Goal: Information Seeking & Learning: Learn about a topic

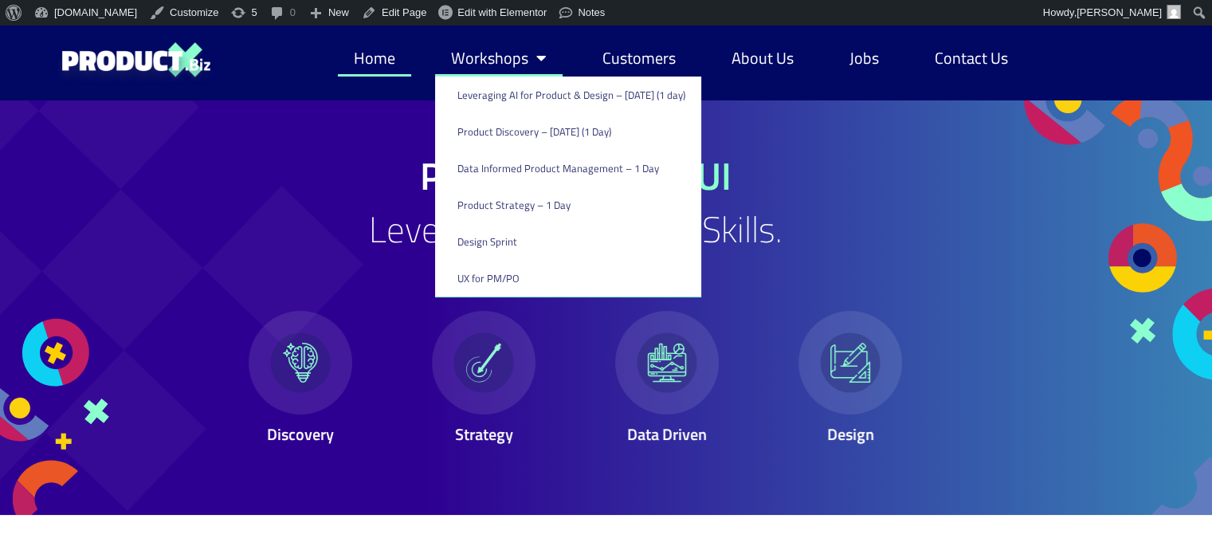
click at [480, 50] on link "Workshops" at bounding box center [499, 58] width 128 height 37
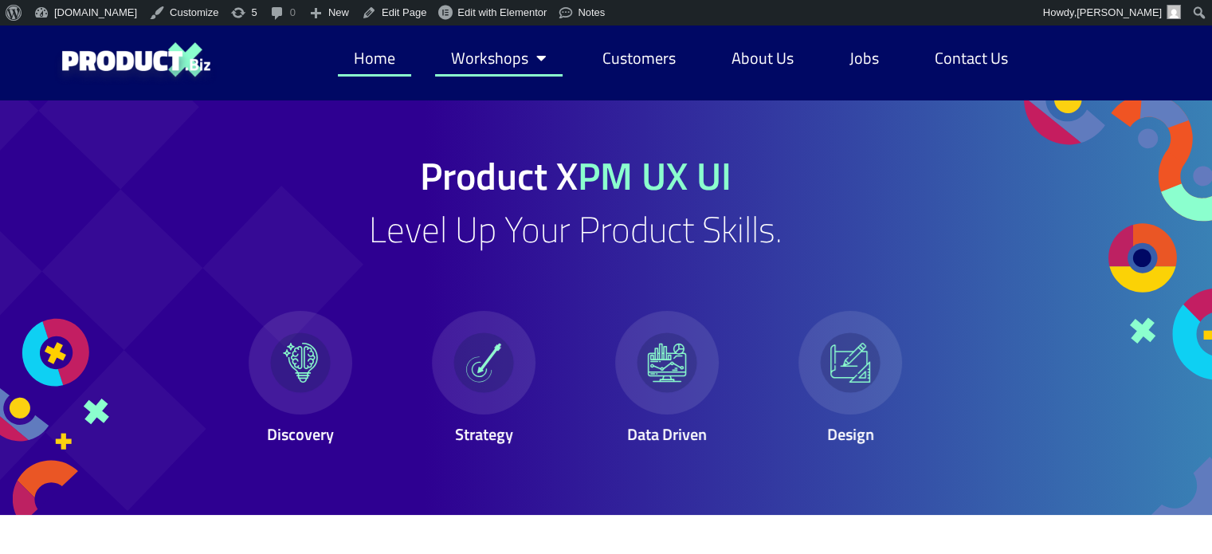
click at [480, 50] on link "Workshops" at bounding box center [499, 58] width 128 height 37
click at [256, 127] on div "Product X PM UX UI Level Up Your Product Skills. Discovery Strategy Data Driven…" at bounding box center [576, 307] width 788 height 415
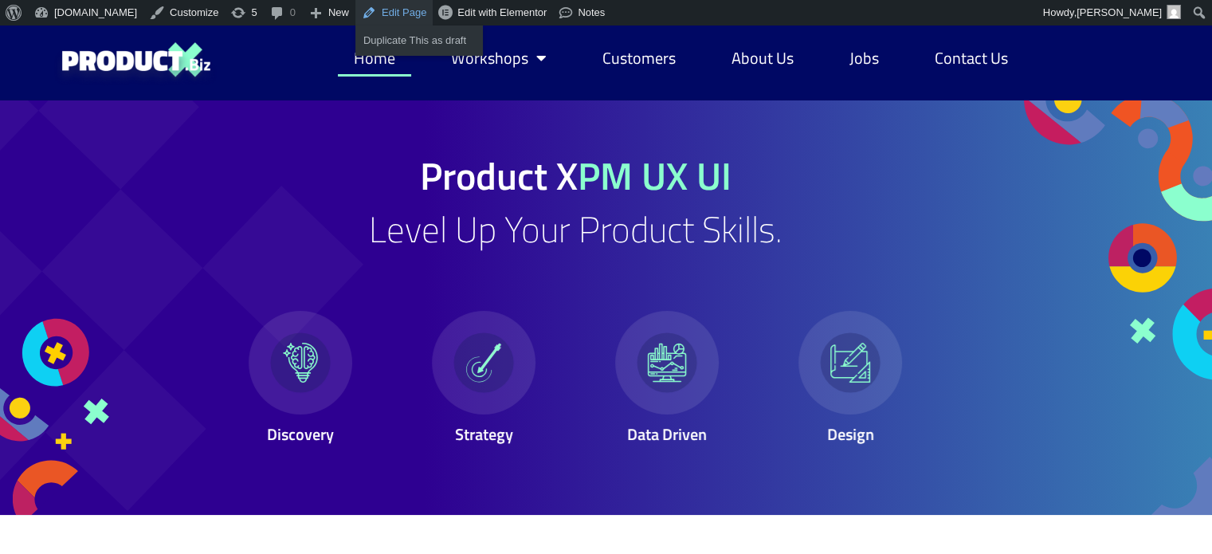
click at [367, 15] on link "Edit Page" at bounding box center [394, 13] width 77 height 26
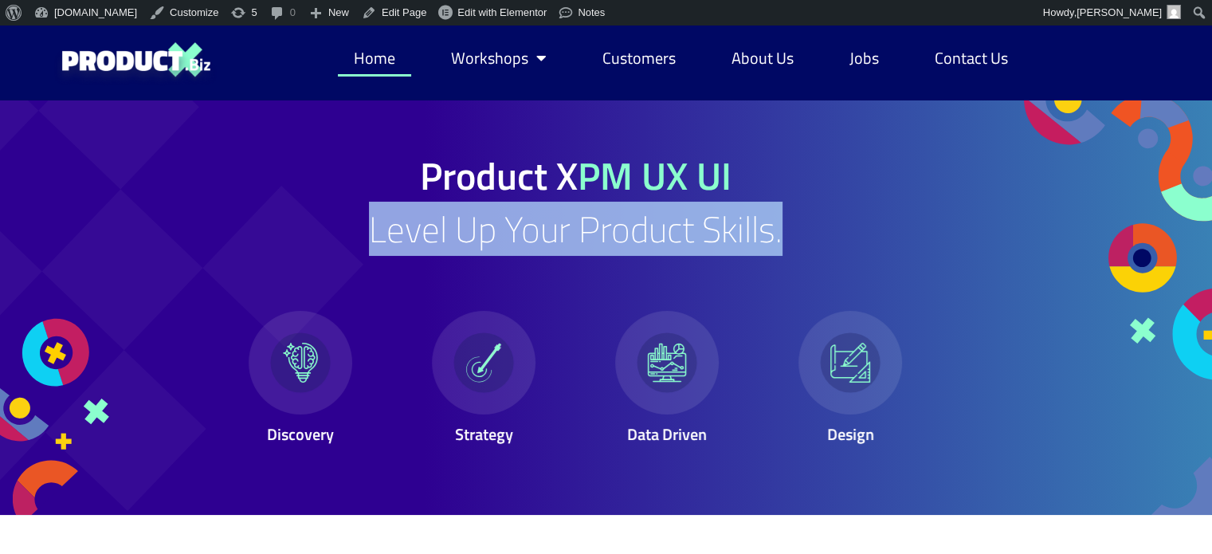
drag, startPoint x: 371, startPoint y: 230, endPoint x: 784, endPoint y: 252, distance: 413.5
click at [784, 252] on div "Product X PM UX UI Level Up Your Product Skills. Discovery Strategy Data Driven…" at bounding box center [576, 307] width 741 height 301
copy h2 "Level Up Your Product Skills."
drag, startPoint x: 420, startPoint y: 171, endPoint x: 752, endPoint y: 168, distance: 332.4
click at [752, 168] on div "Product X PM UX UI Level Up Your Product Skills. Discovery Strategy Data Driven…" at bounding box center [576, 307] width 741 height 301
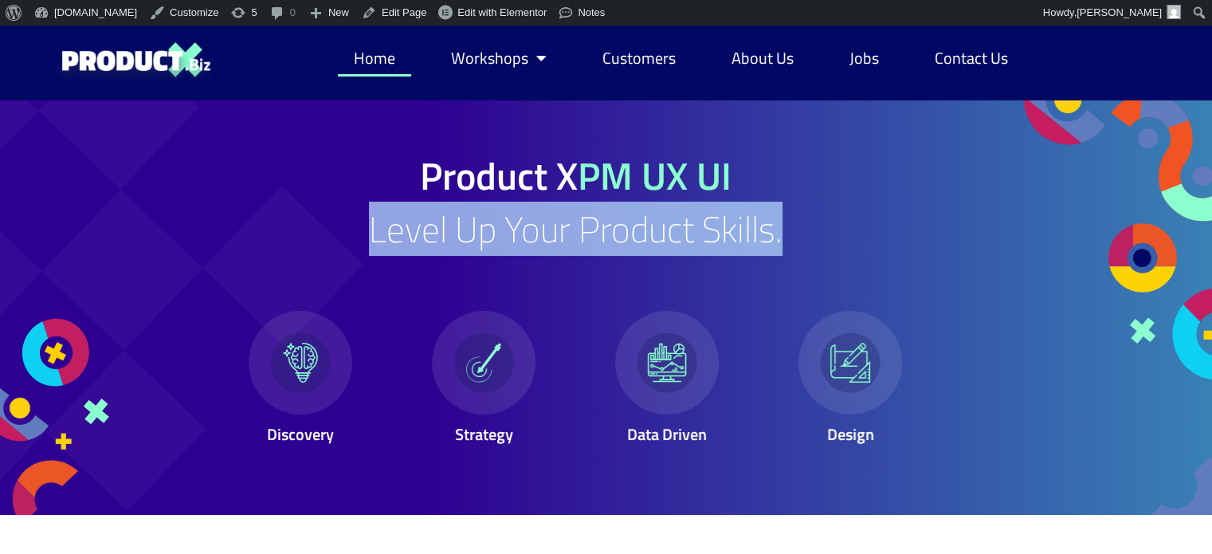
click at [752, 168] on div "Product X PM UX UI Level Up Your Product Skills. Discovery Strategy Data Driven…" at bounding box center [576, 307] width 741 height 301
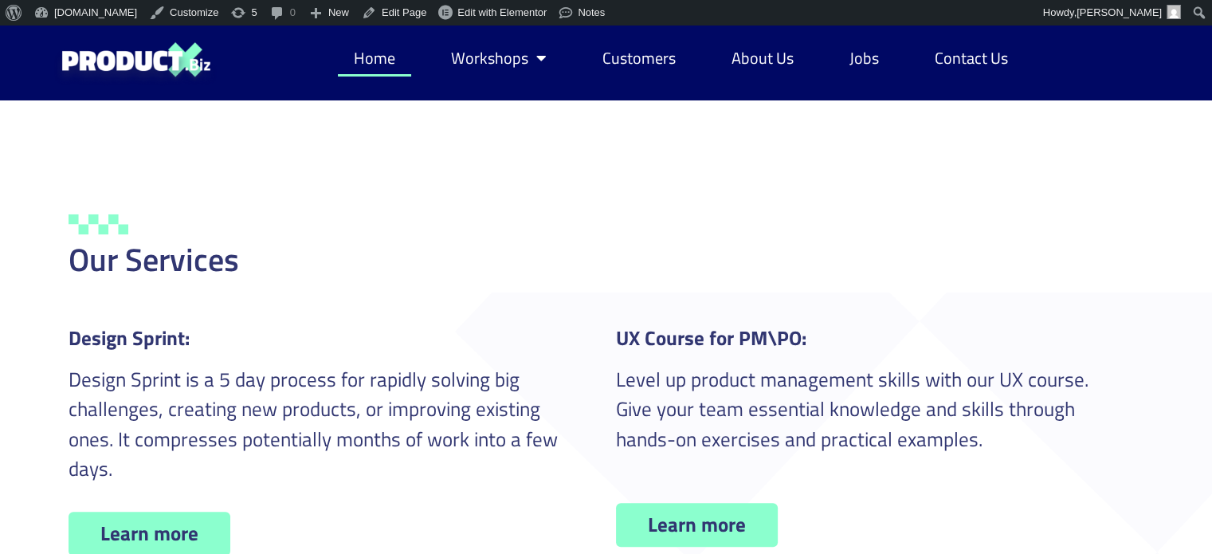
scroll to position [427, 0]
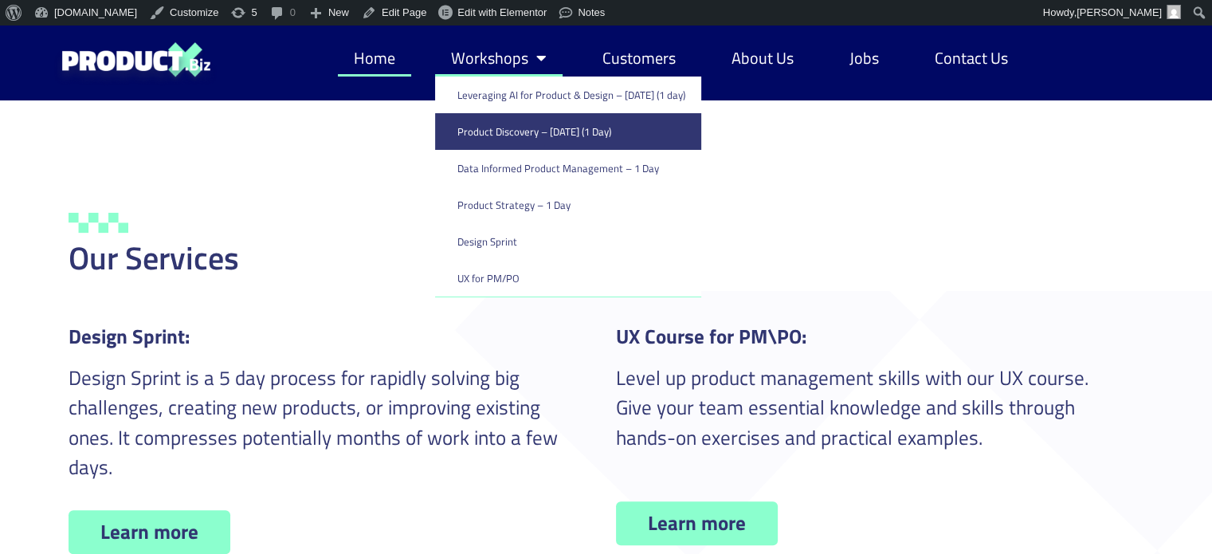
click at [495, 138] on link "Product Discovery​ – [DATE] (1 Day)" at bounding box center [568, 131] width 266 height 37
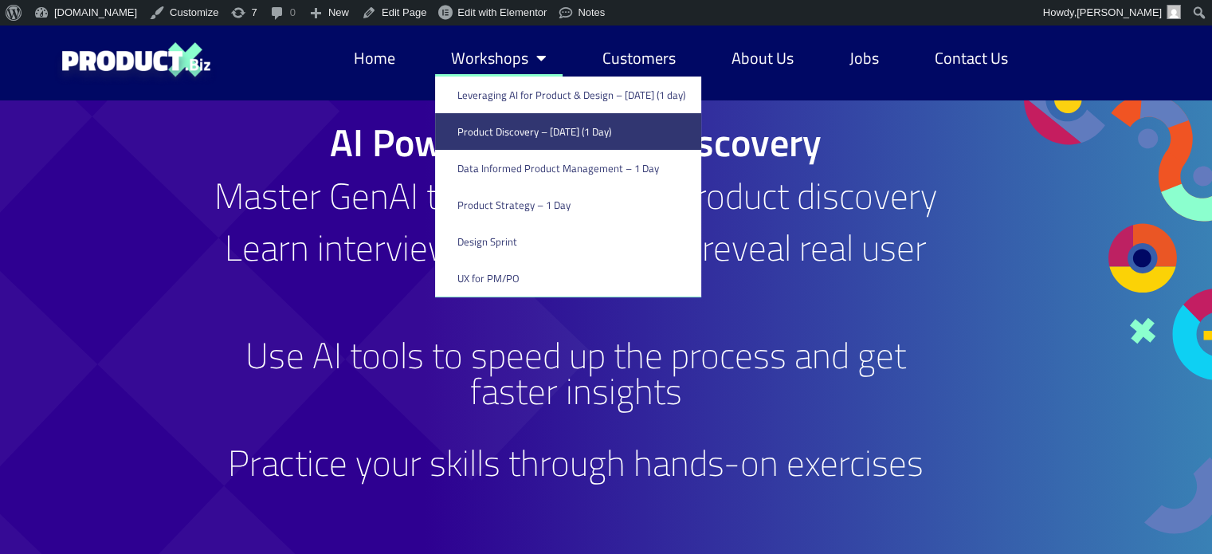
click at [483, 50] on link "Workshops" at bounding box center [499, 58] width 128 height 37
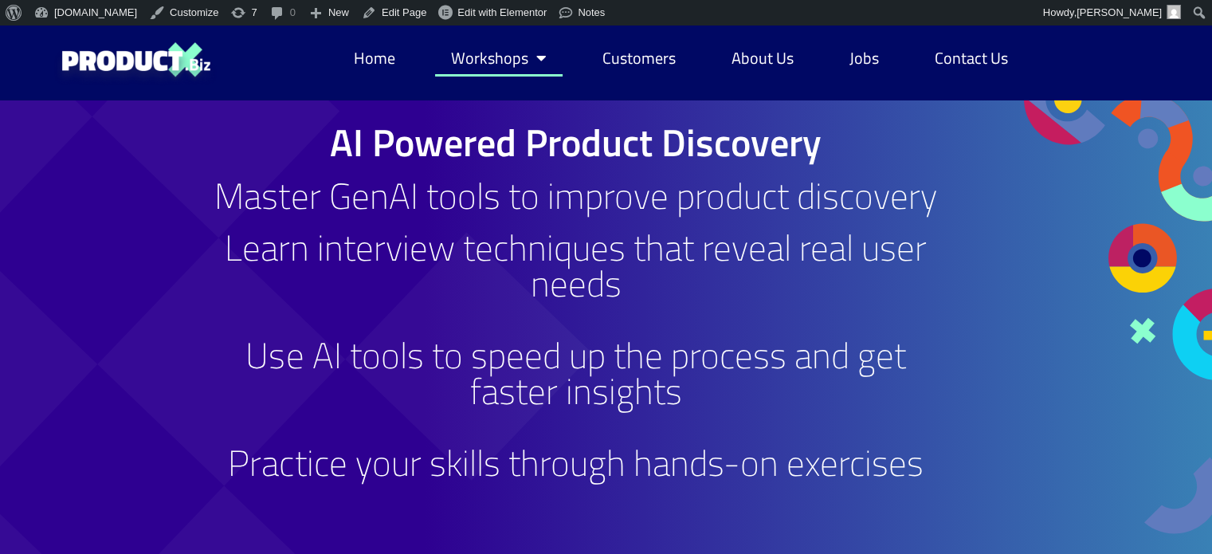
click at [483, 50] on link "Workshops" at bounding box center [499, 58] width 128 height 37
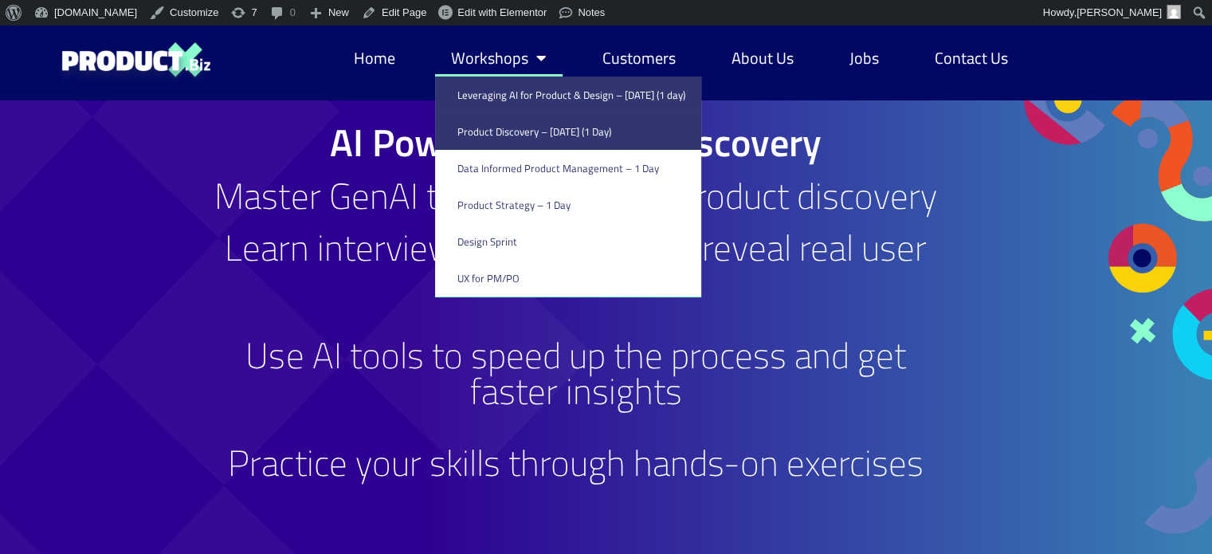
click at [485, 90] on link "Leveraging AI for Product & Design – [DATE] (1 day)" at bounding box center [568, 95] width 266 height 37
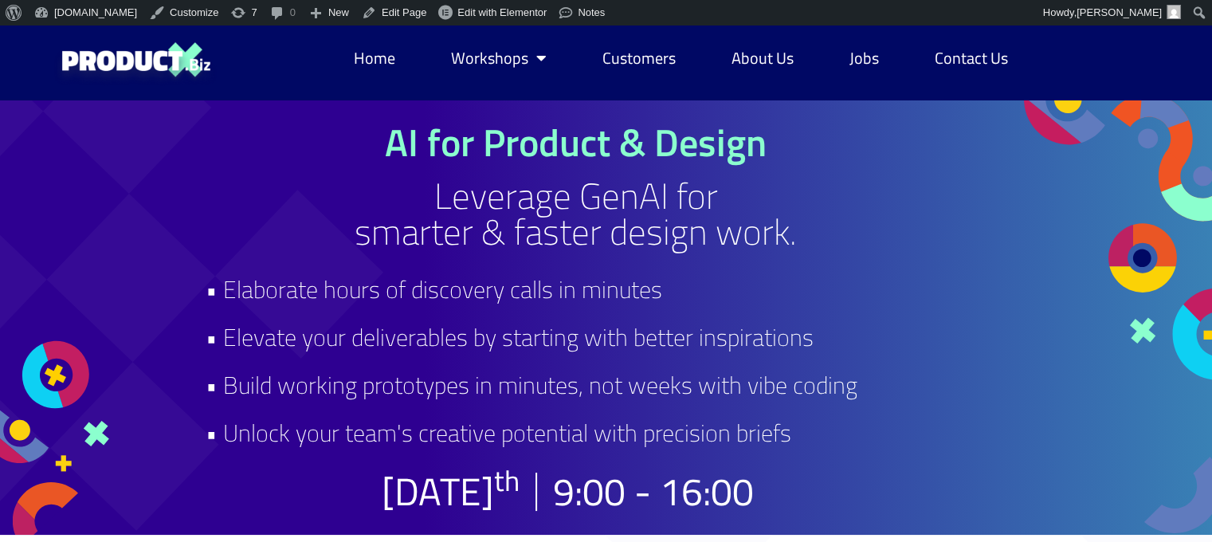
click at [526, 155] on h1 "AI for Product & Design" at bounding box center [576, 143] width 741 height 38
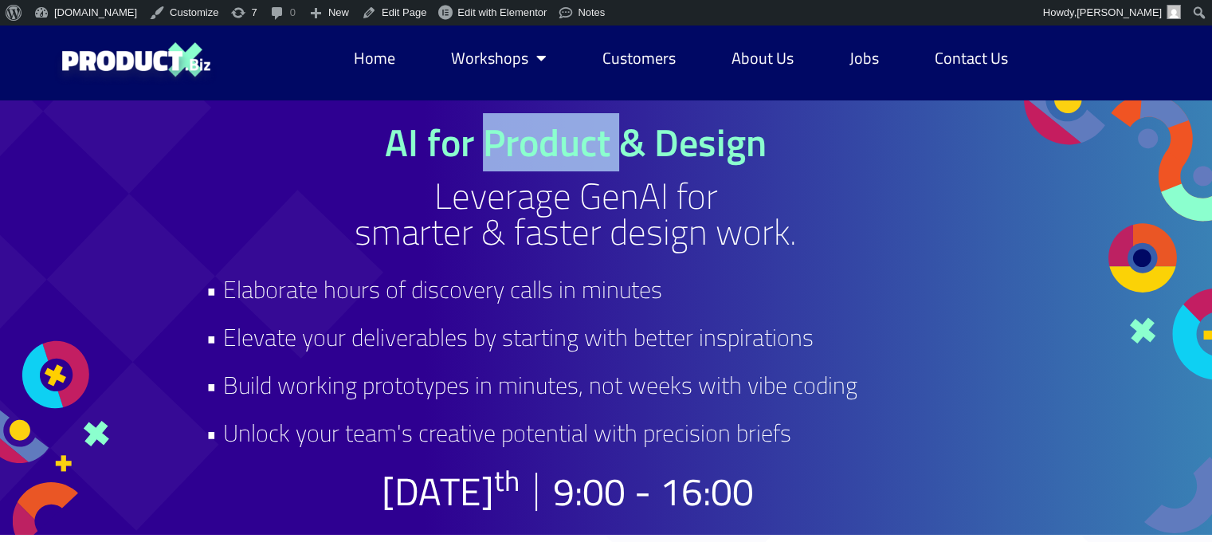
click at [526, 155] on h1 "AI for Product & Design" at bounding box center [576, 143] width 741 height 38
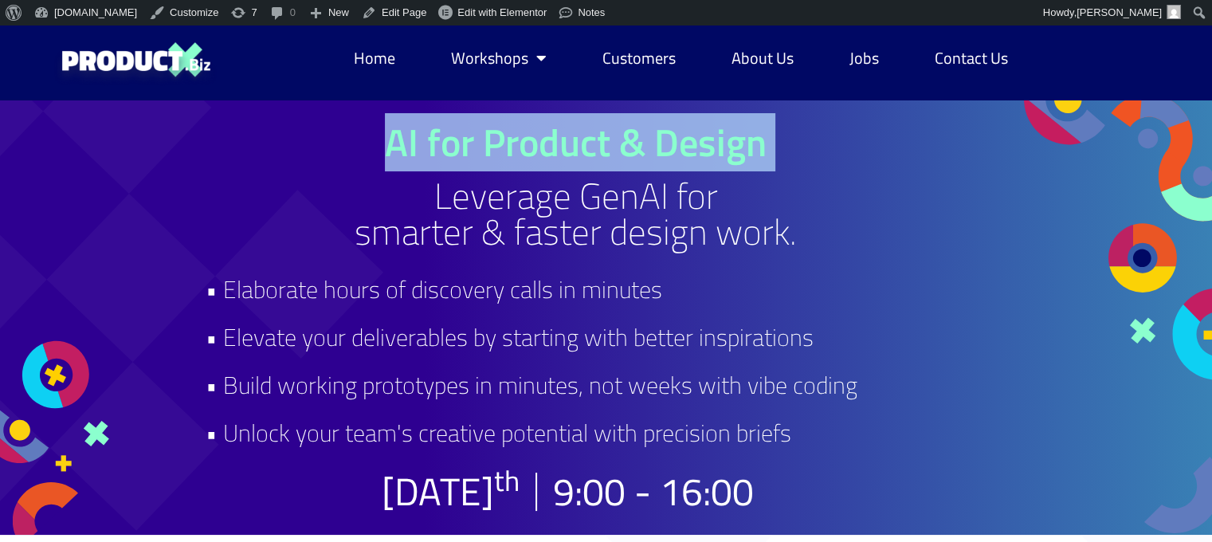
click at [526, 155] on h1 "AI for Product & Design" at bounding box center [576, 143] width 741 height 38
copy div "AI for Product & Design"
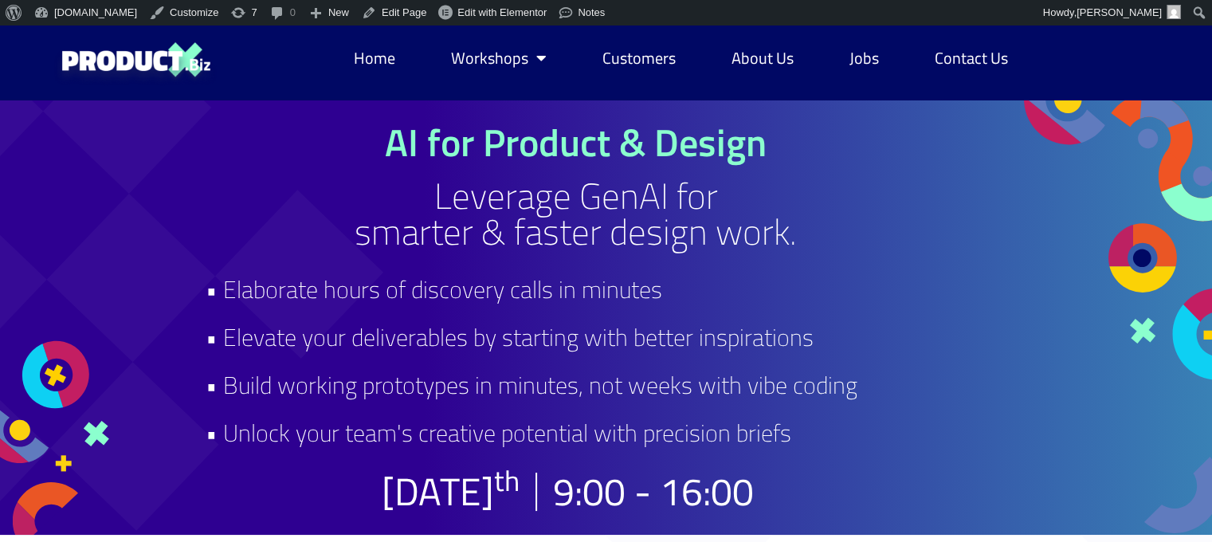
click at [758, 273] on h2 "• Elaborate hours of discovery calls in minutes • Elevate your deliverables by …" at bounding box center [576, 360] width 741 height 191
drag, startPoint x: 441, startPoint y: 200, endPoint x: 843, endPoint y: 426, distance: 461.1
click at [843, 426] on div "AI for Product & Design Leverage GenAI for smarter & faster design work. • Elab…" at bounding box center [576, 317] width 741 height 387
click at [848, 312] on h2 "• Elaborate hours of discovery calls in minutes • Elevate your deliverables by …" at bounding box center [576, 360] width 741 height 191
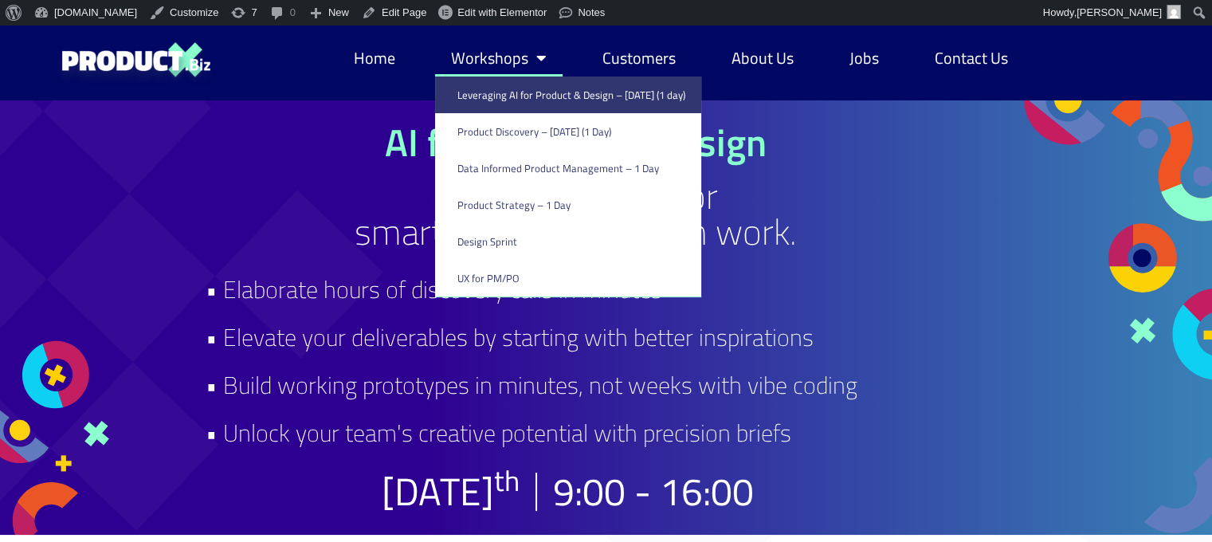
click at [457, 50] on link "Workshops" at bounding box center [499, 58] width 128 height 37
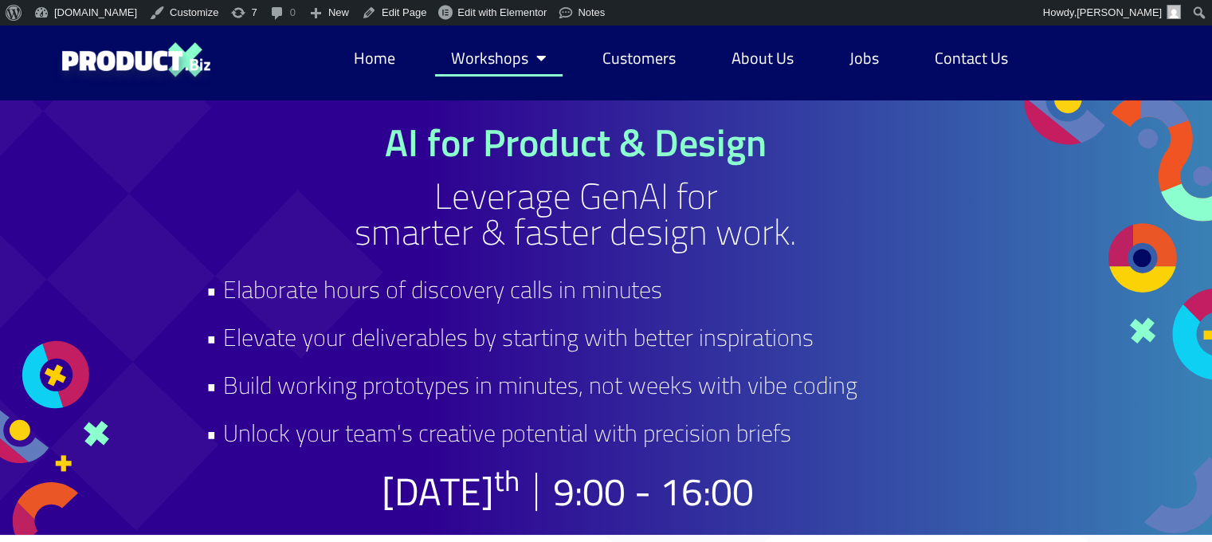
click at [474, 55] on link "Workshops" at bounding box center [499, 58] width 128 height 37
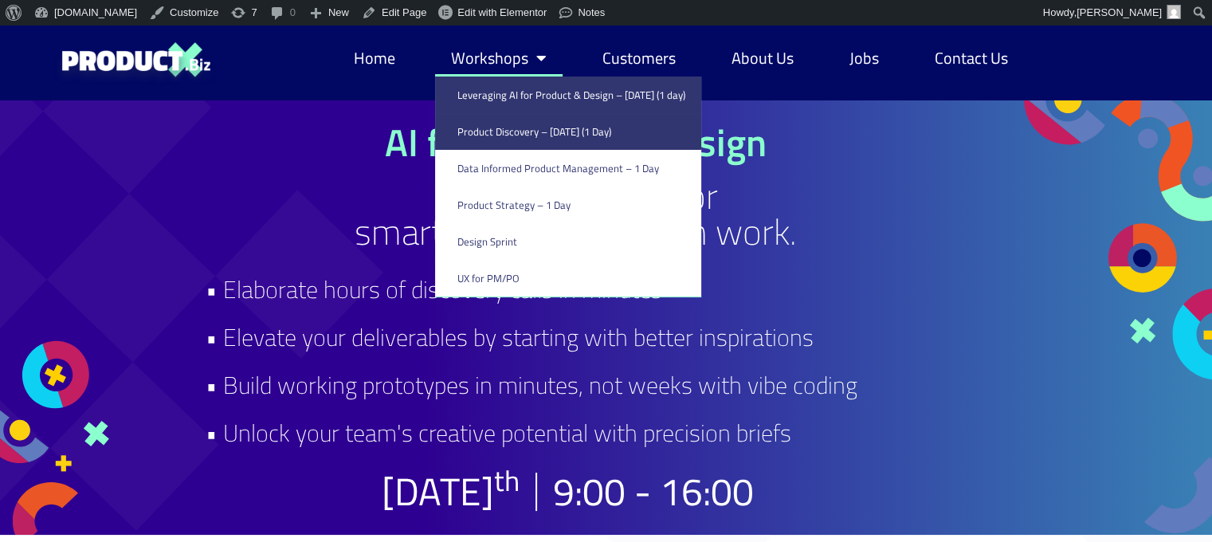
click at [494, 124] on link "Product Discovery​ – [DATE] (1 Day)" at bounding box center [568, 131] width 266 height 37
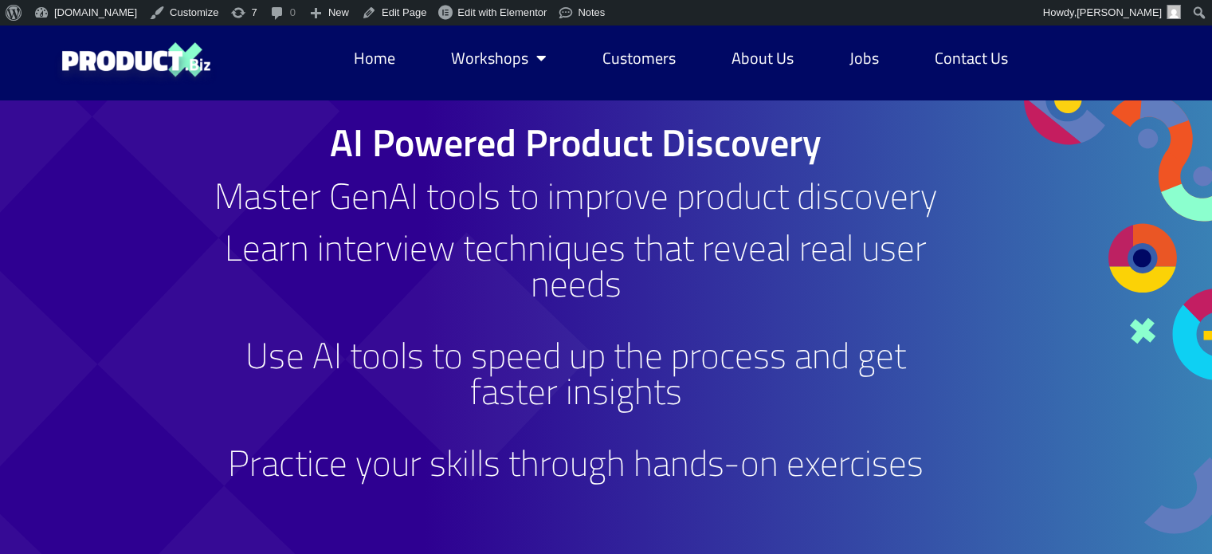
drag, startPoint x: 222, startPoint y: 191, endPoint x: 933, endPoint y: 466, distance: 762.6
click at [933, 466] on div "AI Powered Product Discovery Master GenAI tools to improve product discovery Le…" at bounding box center [576, 320] width 741 height 393
copy div "Master GenAI tools to improve product discovery Learn interview techniques that…"
click at [622, 61] on link "Customers" at bounding box center [639, 58] width 105 height 37
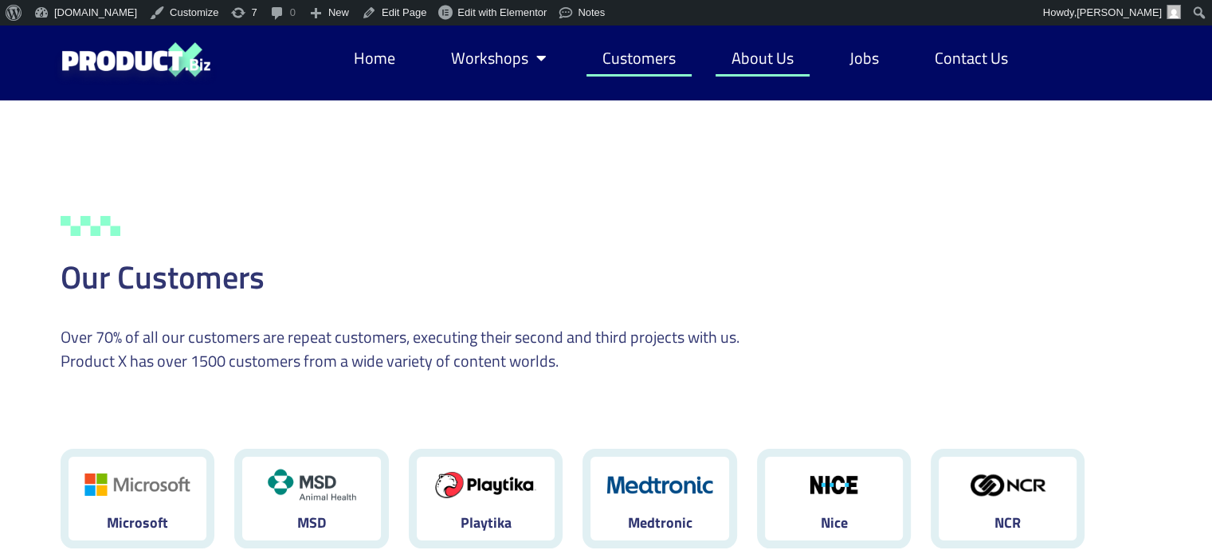
click at [759, 60] on link "About Us" at bounding box center [763, 58] width 94 height 37
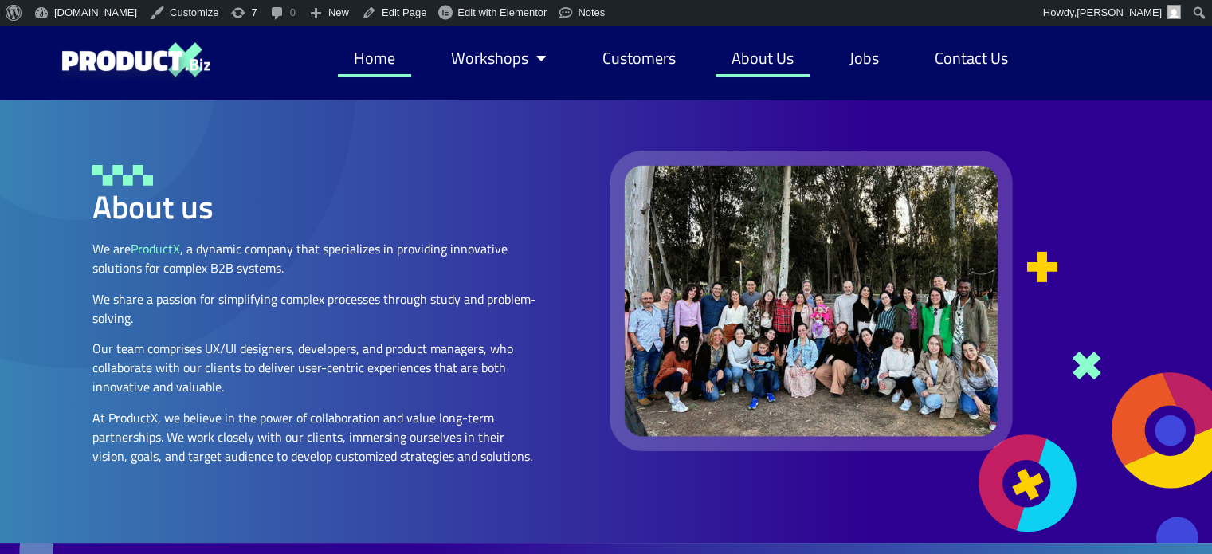
click at [376, 50] on link "Home" at bounding box center [374, 58] width 73 height 37
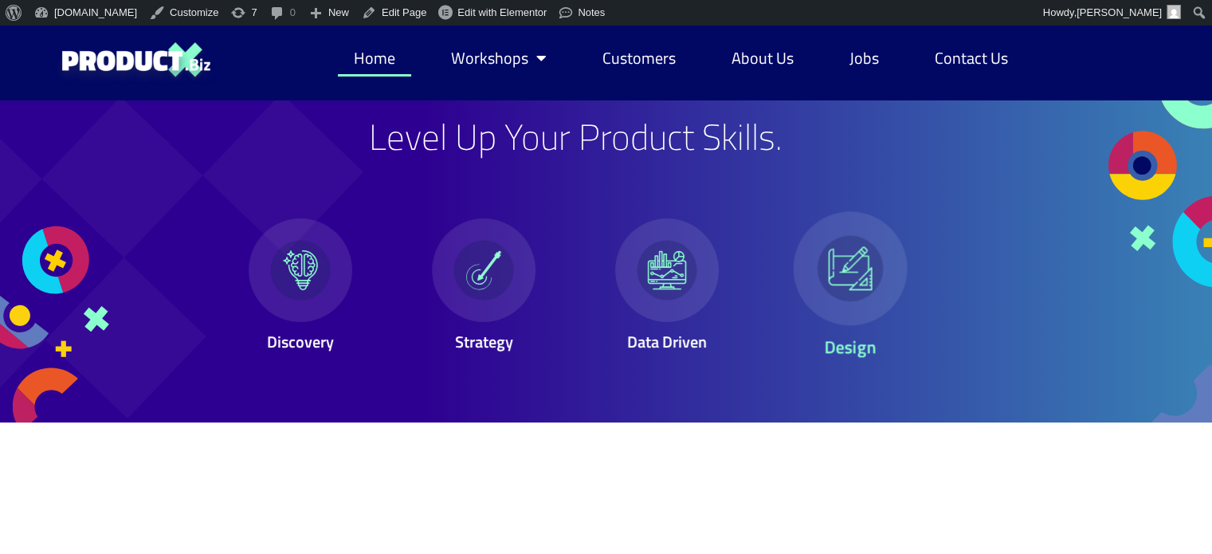
scroll to position [97, 0]
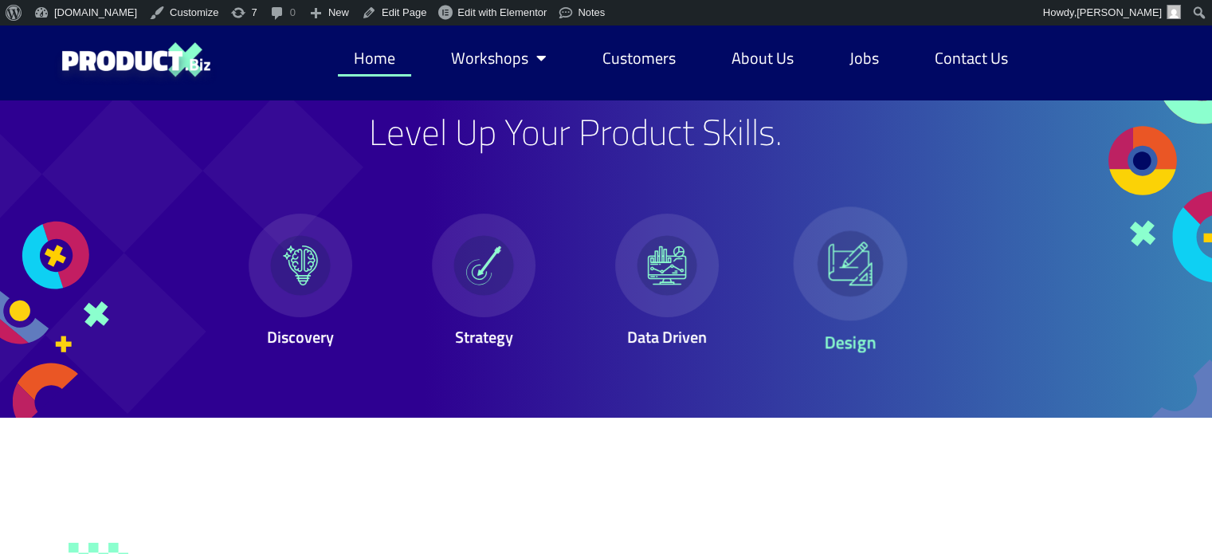
click at [855, 246] on icon at bounding box center [851, 264] width 44 height 44
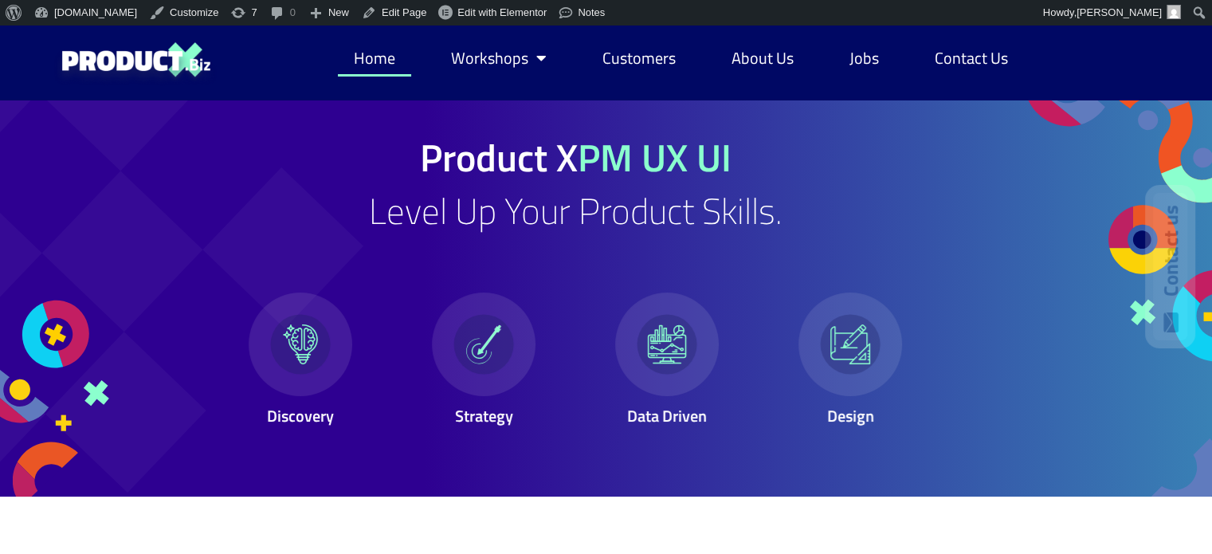
scroll to position [0, 0]
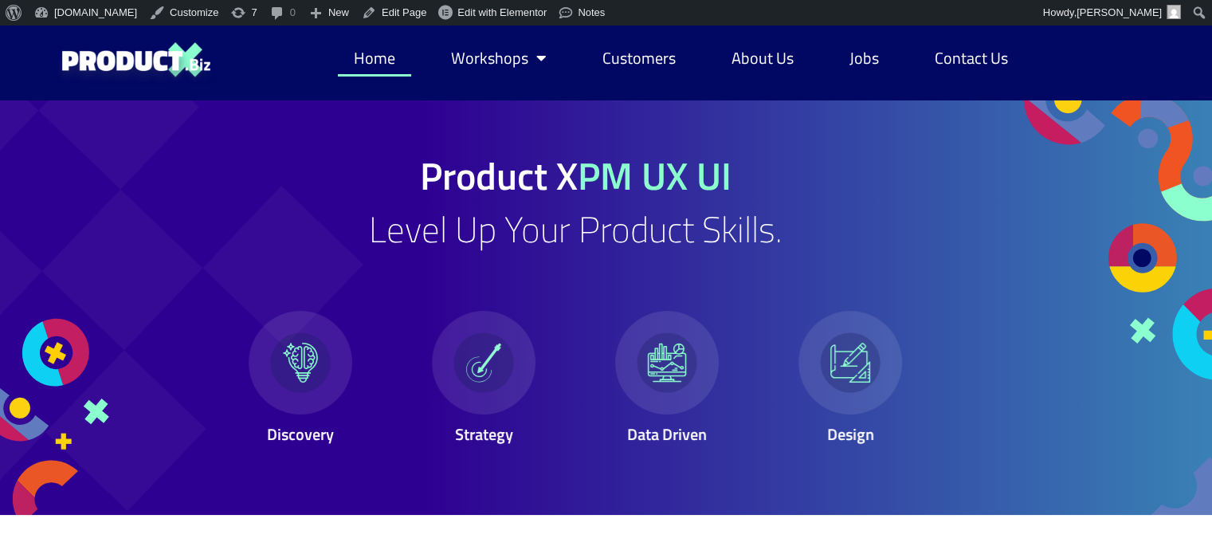
click at [950, 199] on div "Product X PM UX UI Level Up Your Product Skills. Discovery Strategy Data Driven…" at bounding box center [576, 307] width 788 height 415
